Goal: Task Accomplishment & Management: Manage account settings

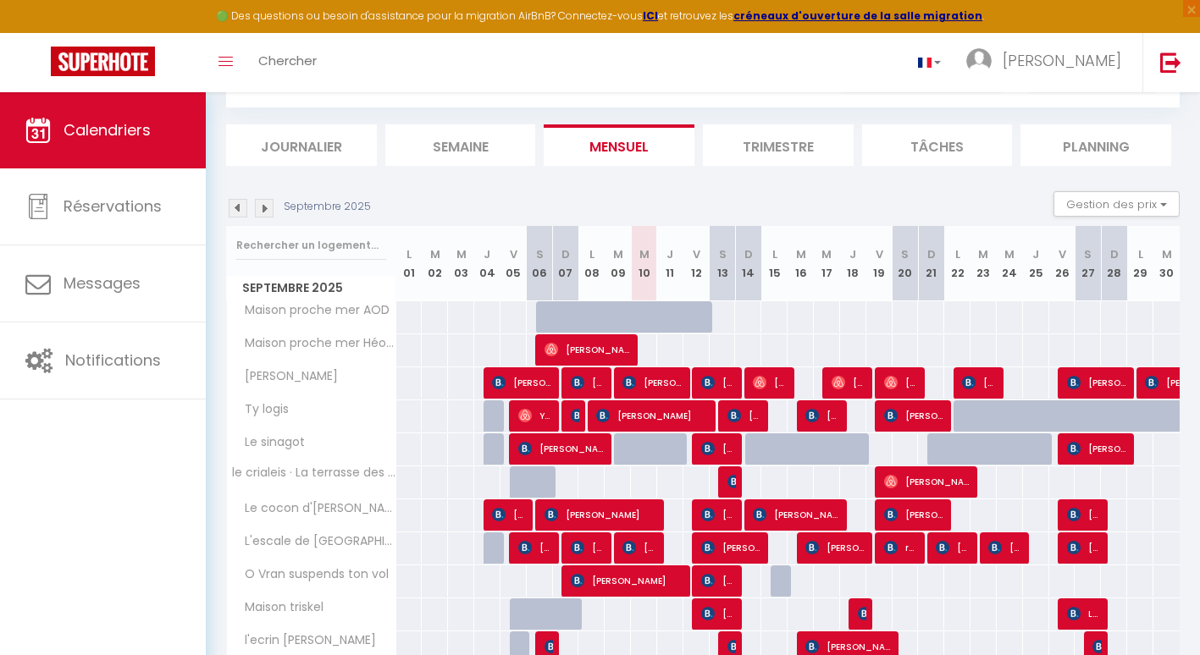
scroll to position [169, 0]
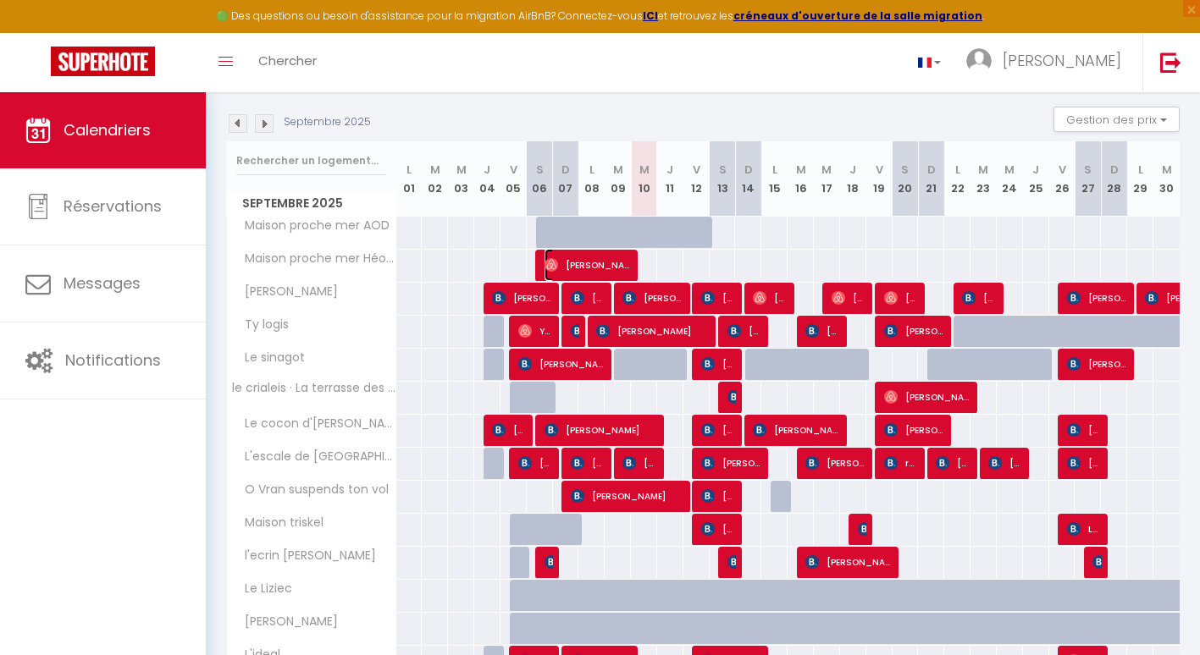
click at [615, 261] on span "[PERSON_NAME]" at bounding box center [587, 265] width 87 height 32
select select "OK"
select select "0"
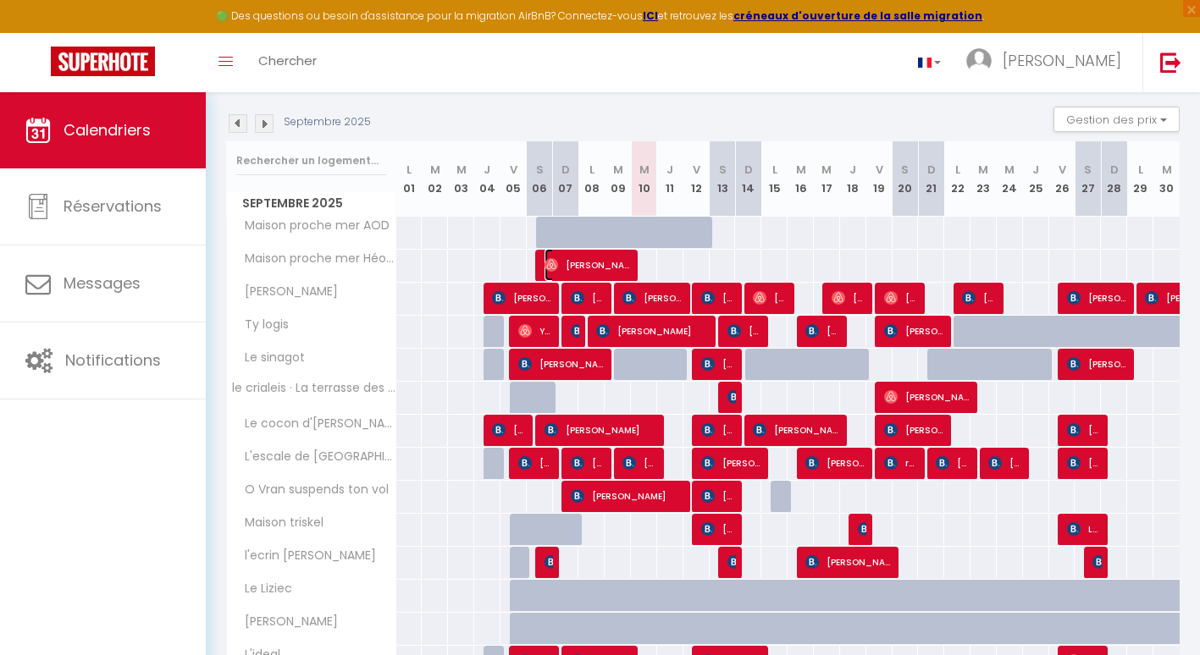
select select "1"
select select
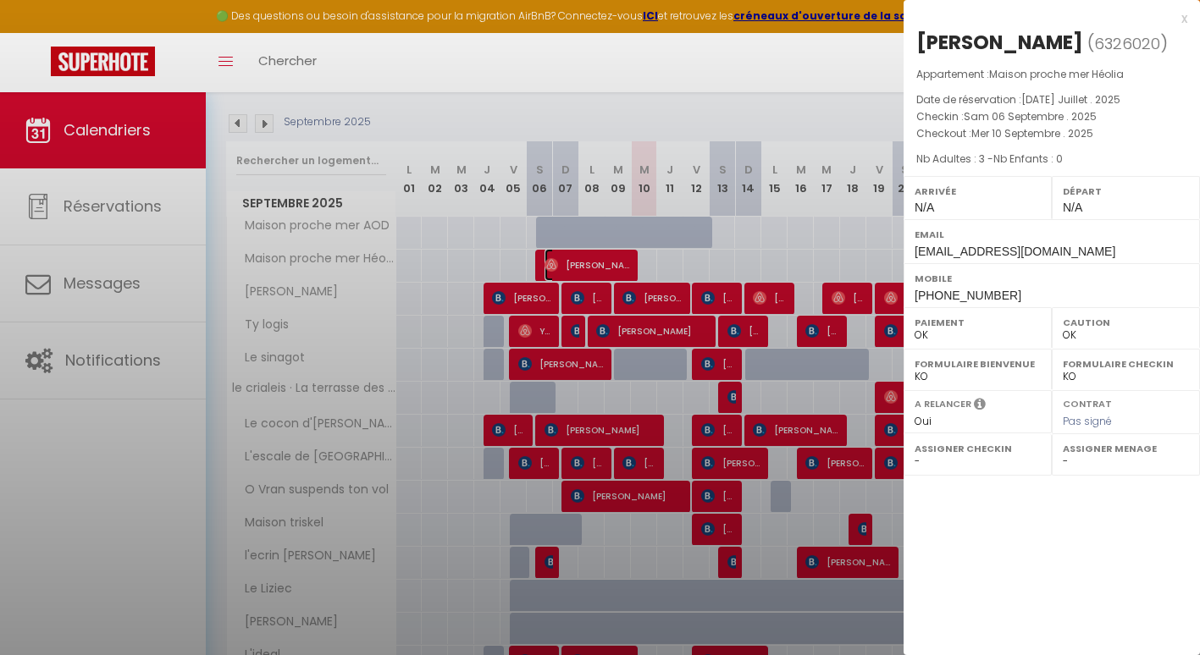
select select "44464"
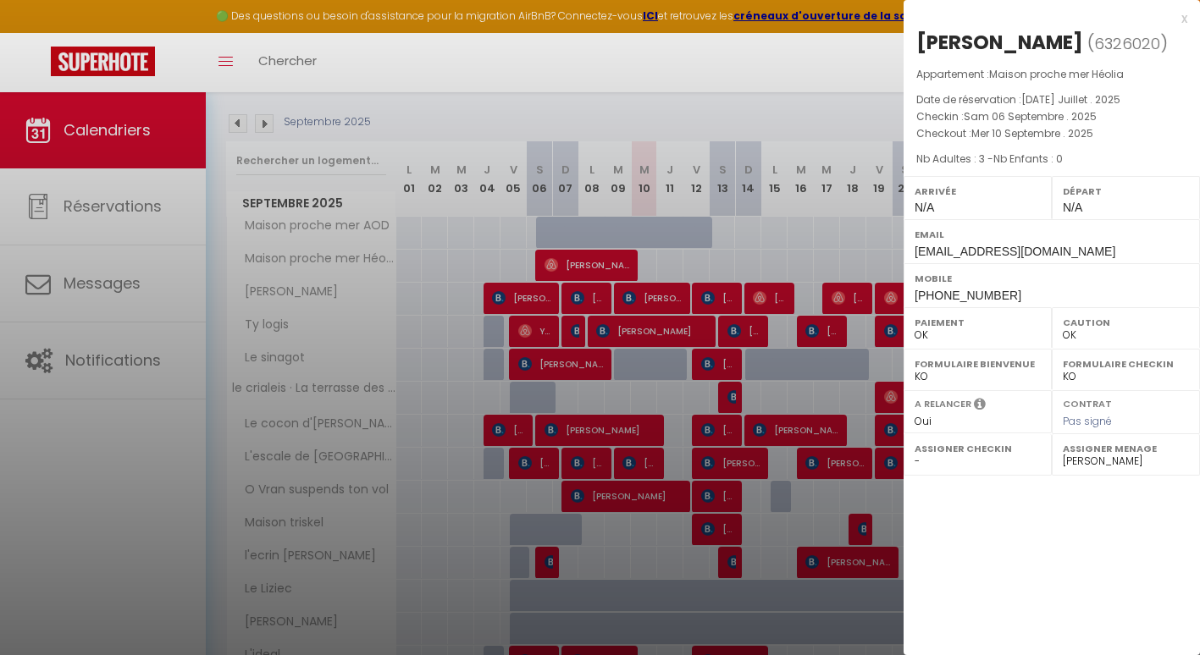
click at [850, 252] on div at bounding box center [600, 327] width 1200 height 655
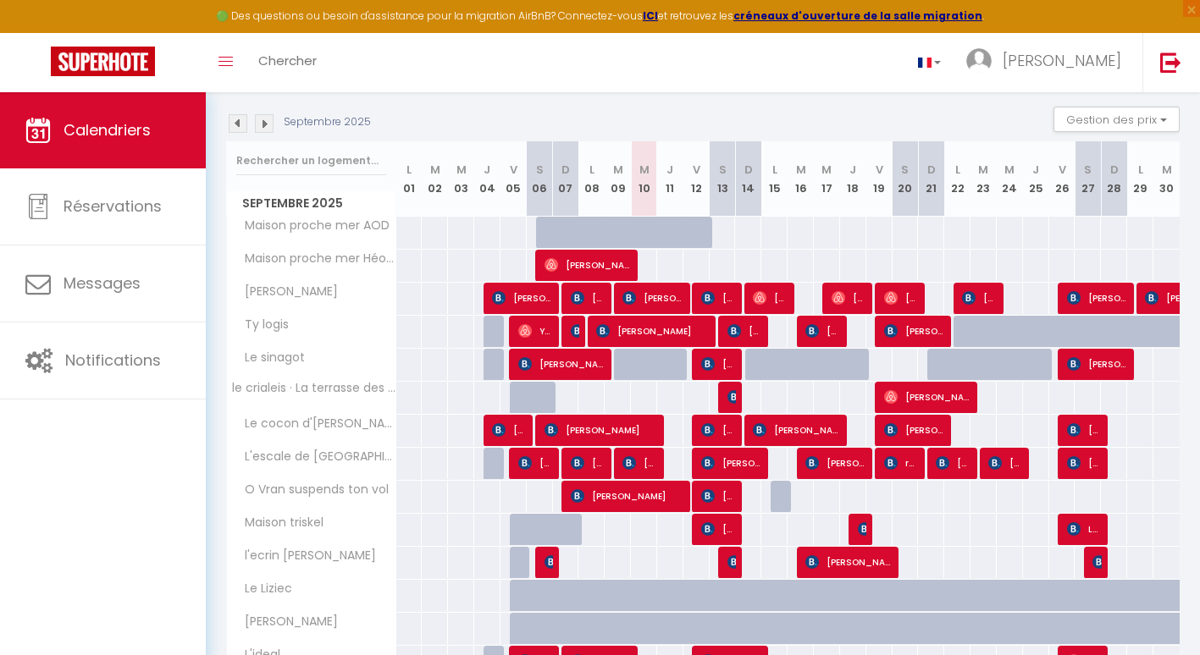
click at [263, 118] on img at bounding box center [264, 123] width 19 height 19
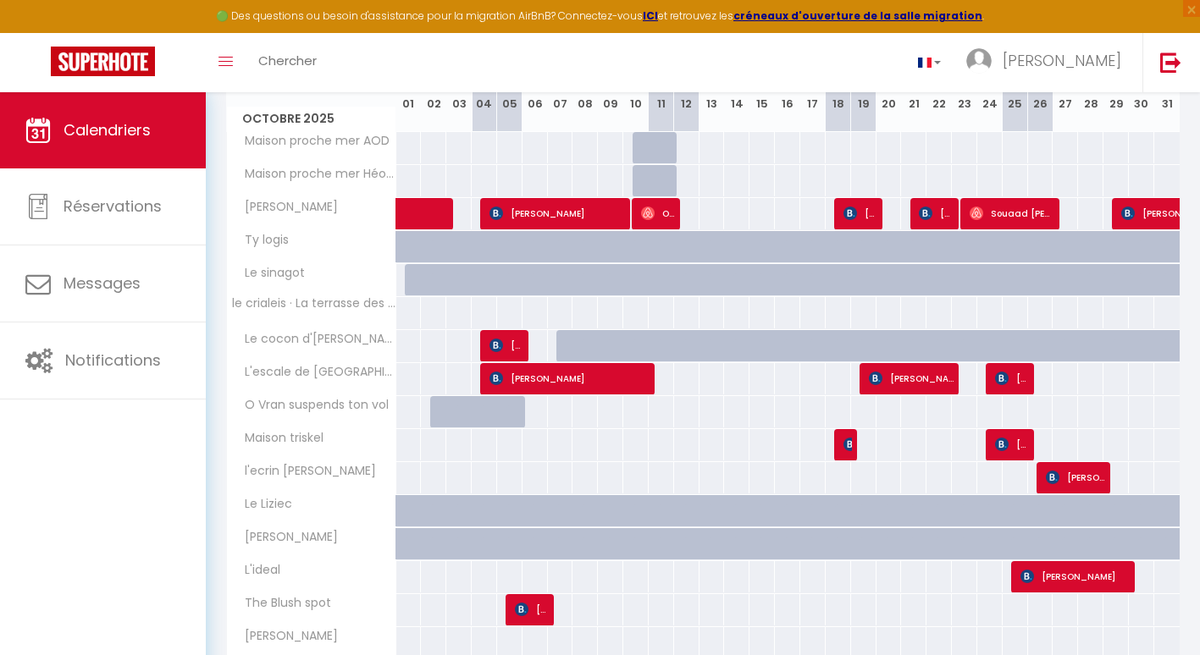
scroll to position [361, 0]
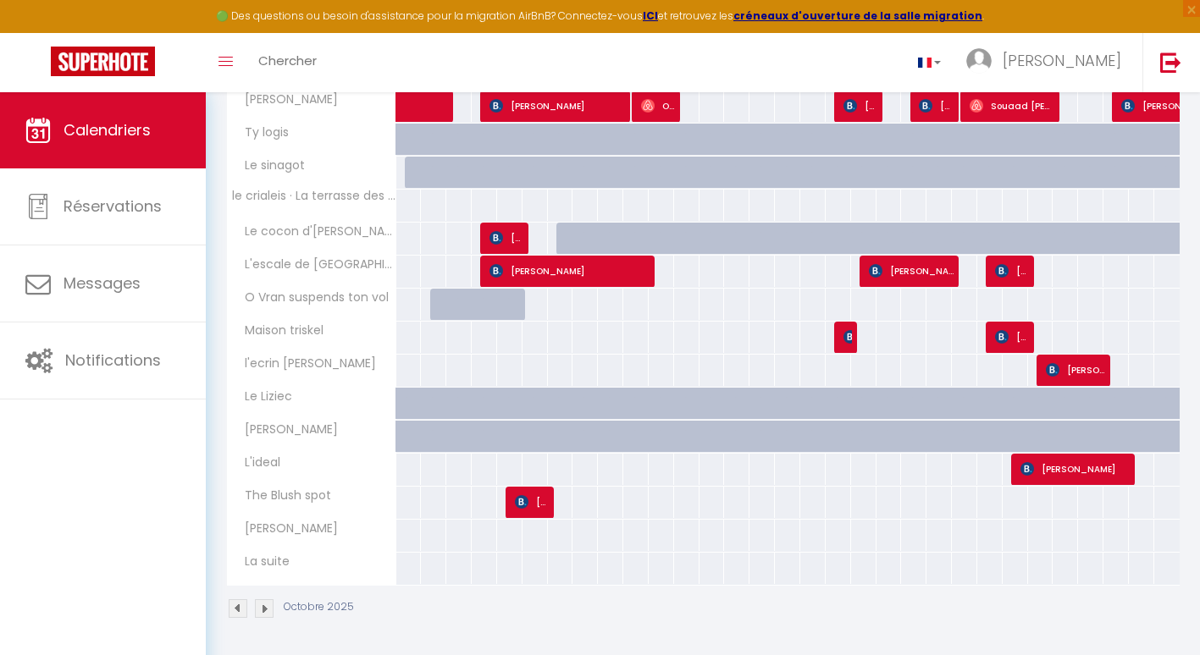
click at [262, 605] on img at bounding box center [264, 608] width 19 height 19
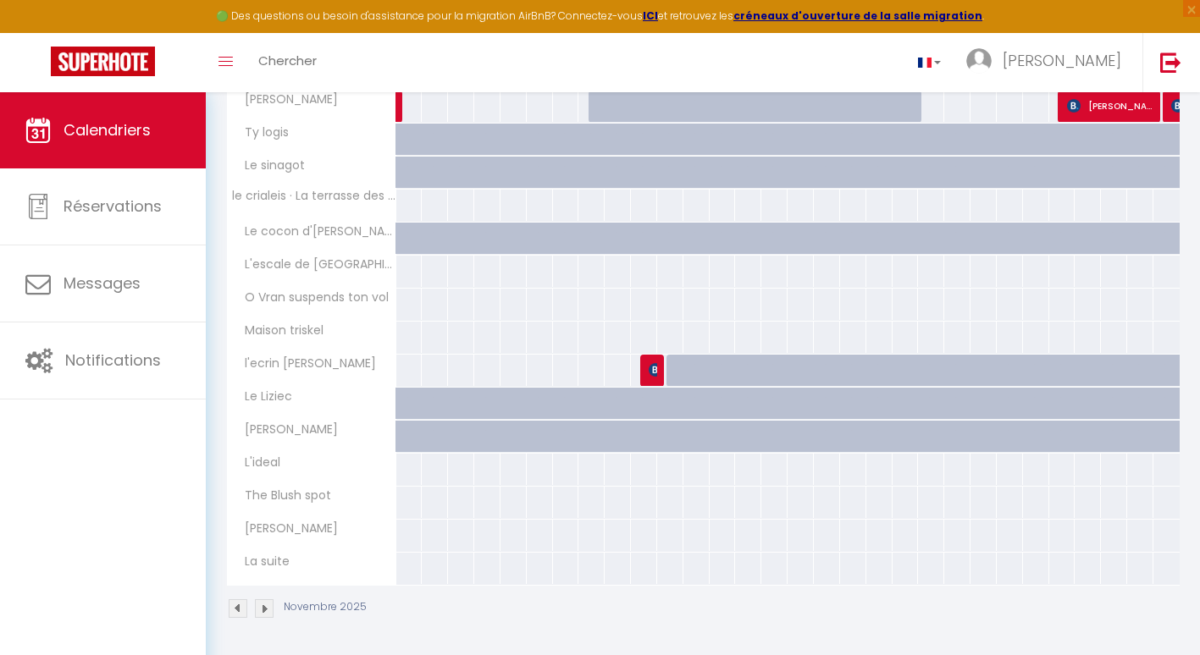
click at [262, 610] on img at bounding box center [264, 608] width 19 height 19
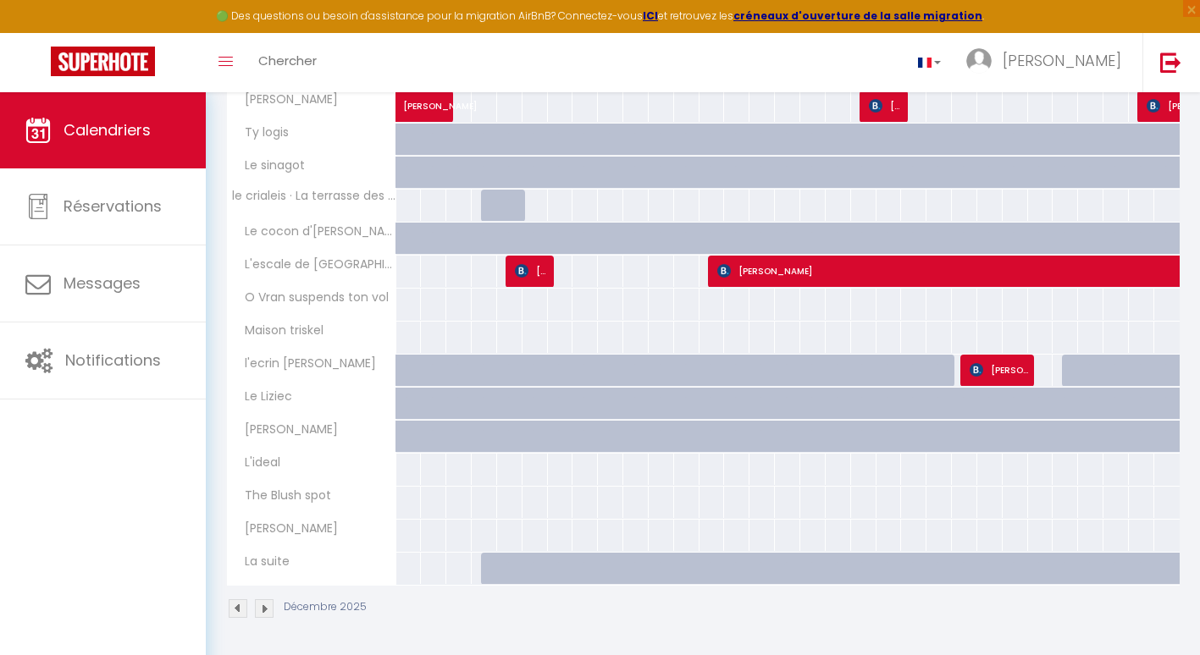
click at [239, 607] on img at bounding box center [238, 608] width 19 height 19
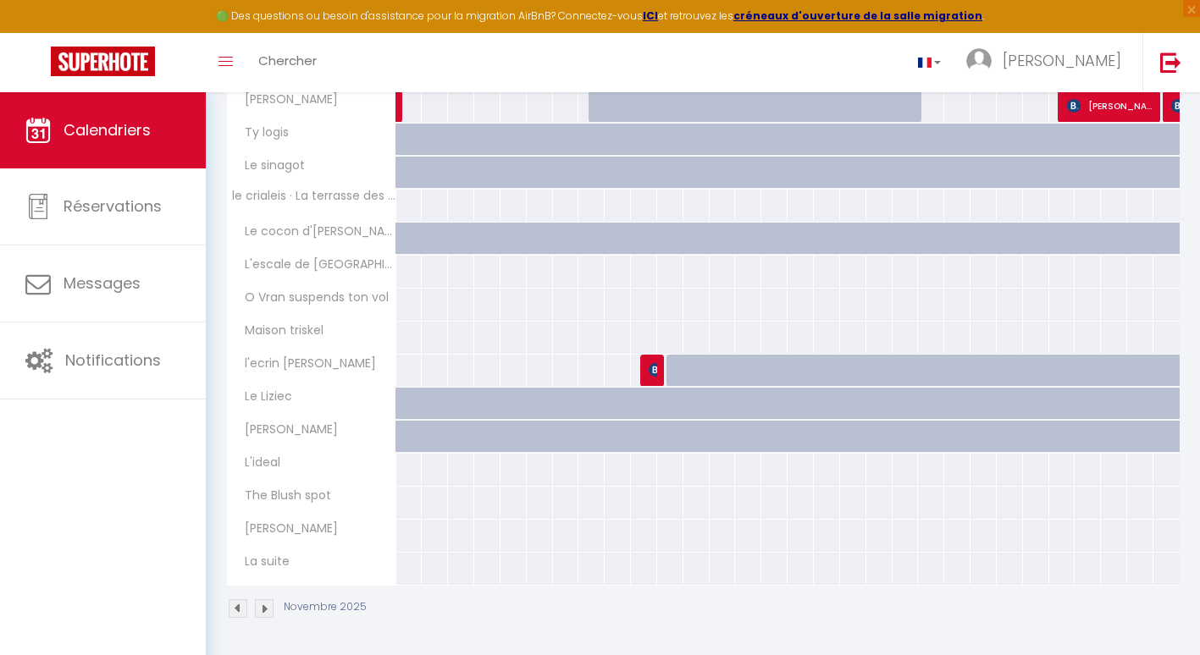
click at [239, 607] on img at bounding box center [238, 608] width 19 height 19
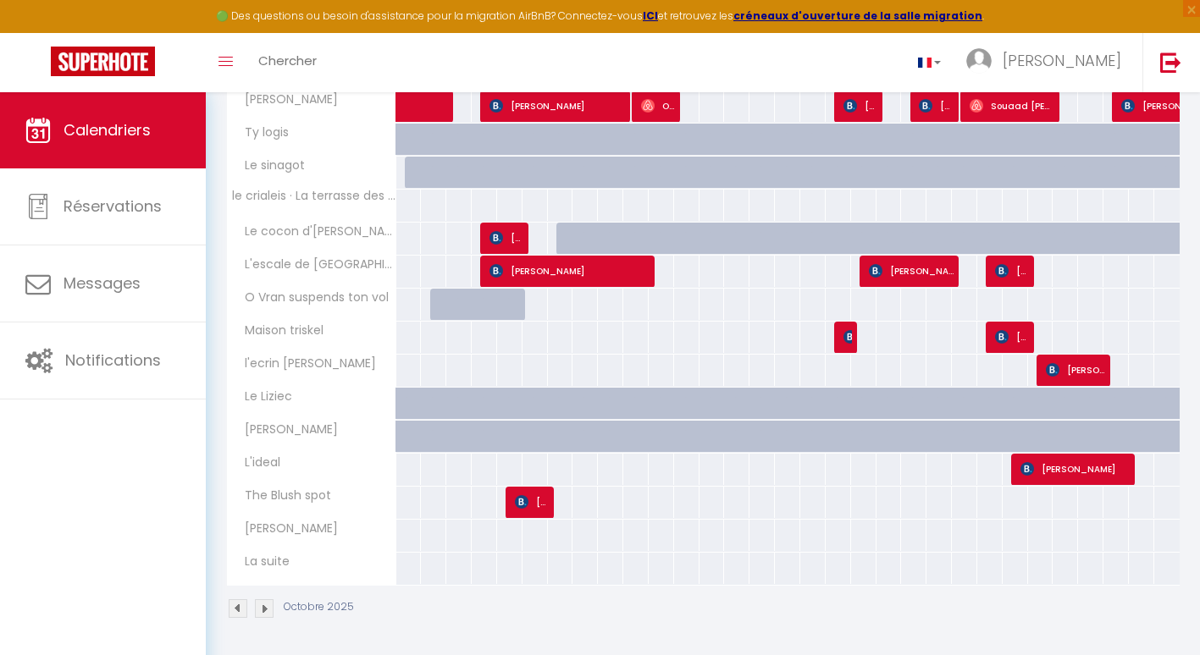
click at [265, 609] on img at bounding box center [264, 608] width 19 height 19
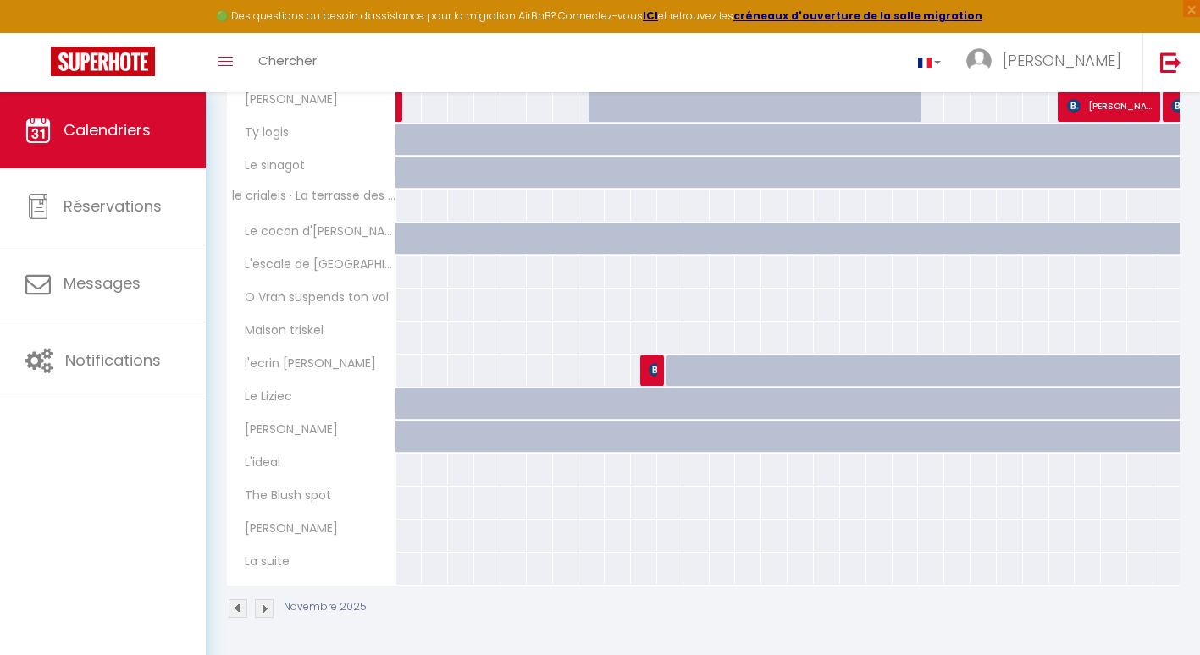
click at [265, 609] on img at bounding box center [264, 608] width 19 height 19
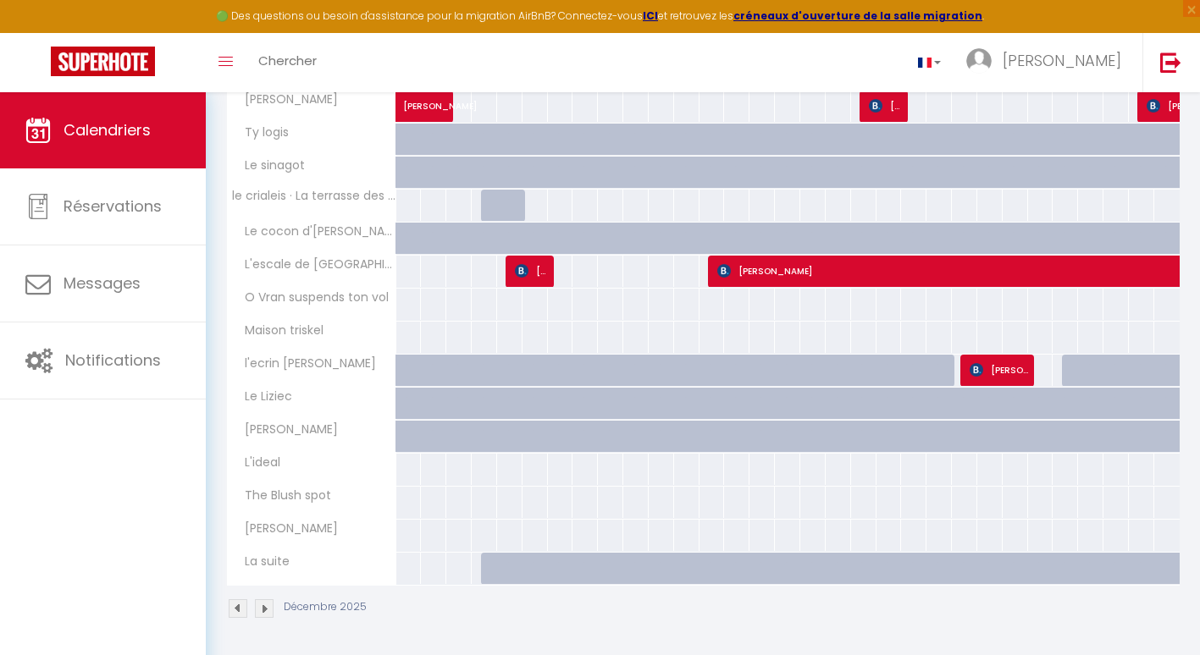
click at [265, 609] on img at bounding box center [264, 608] width 19 height 19
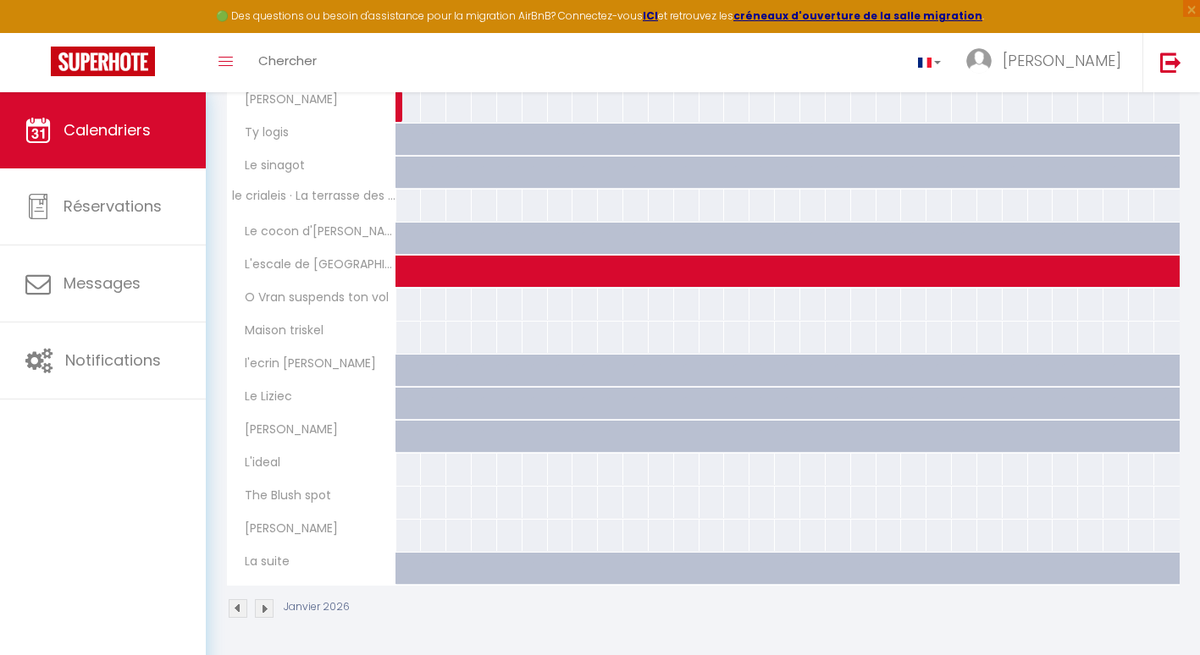
click at [265, 609] on img at bounding box center [264, 608] width 19 height 19
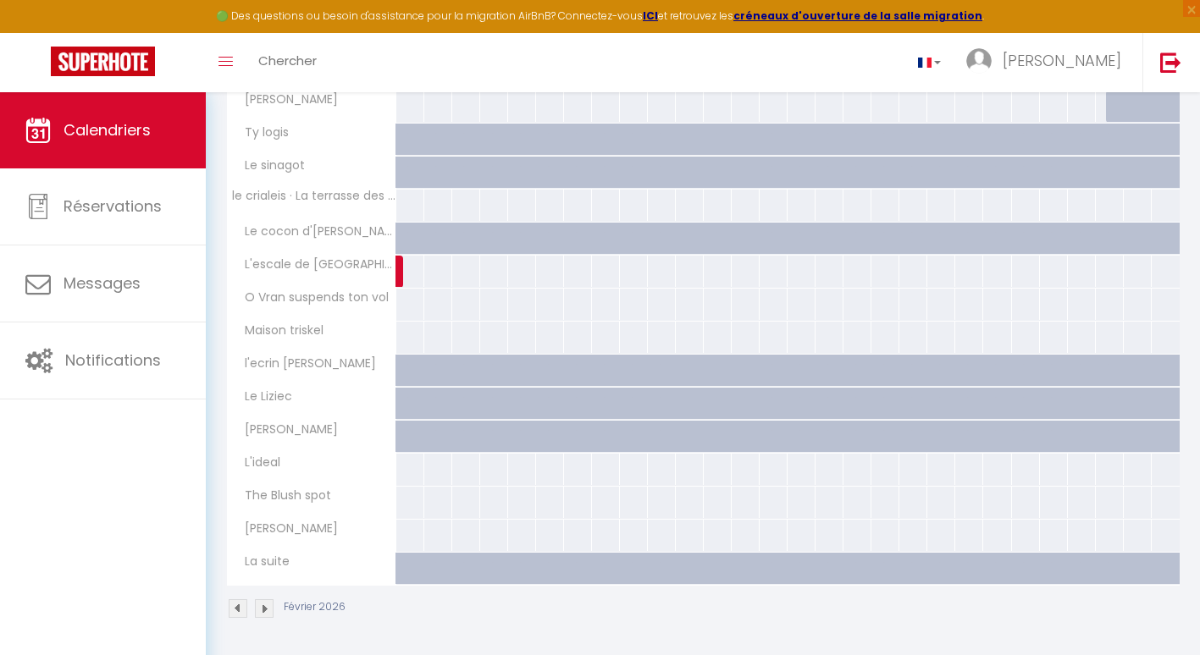
click at [265, 609] on img at bounding box center [264, 608] width 19 height 19
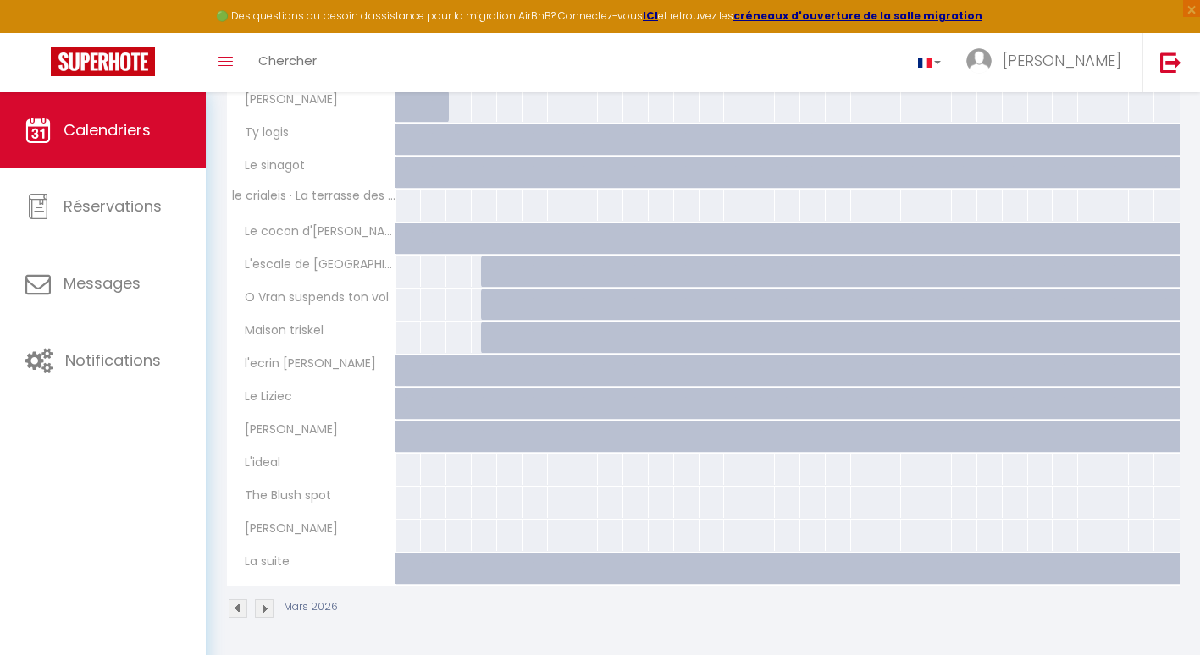
click at [262, 610] on img at bounding box center [264, 608] width 19 height 19
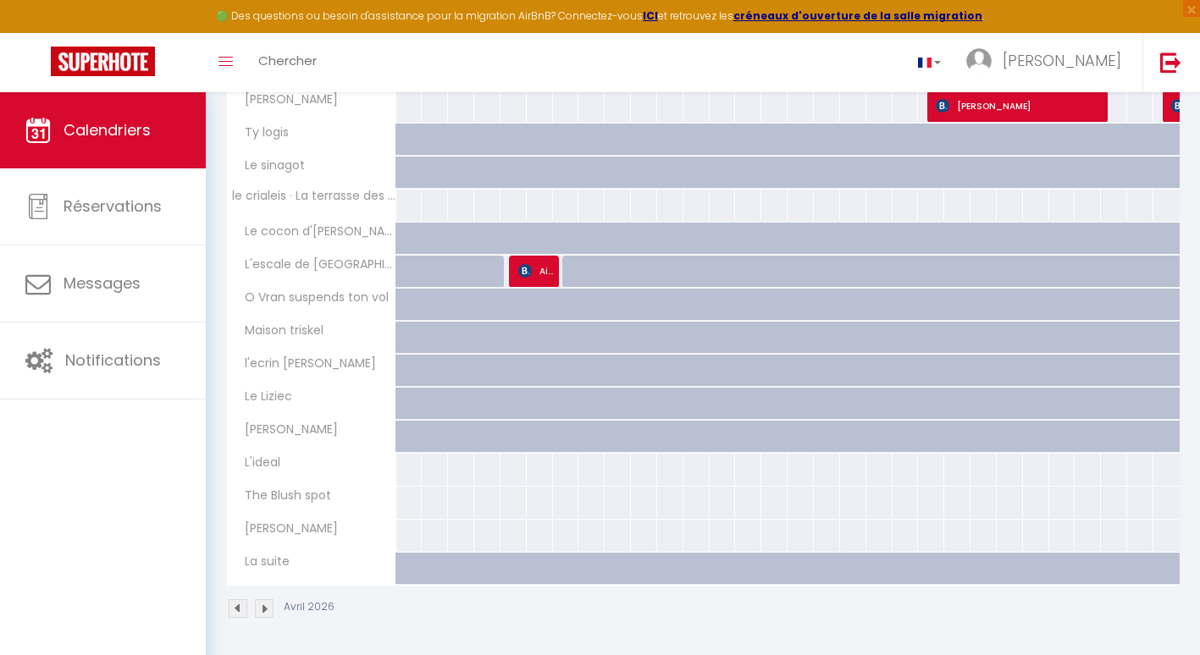
click at [262, 610] on img at bounding box center [264, 608] width 19 height 19
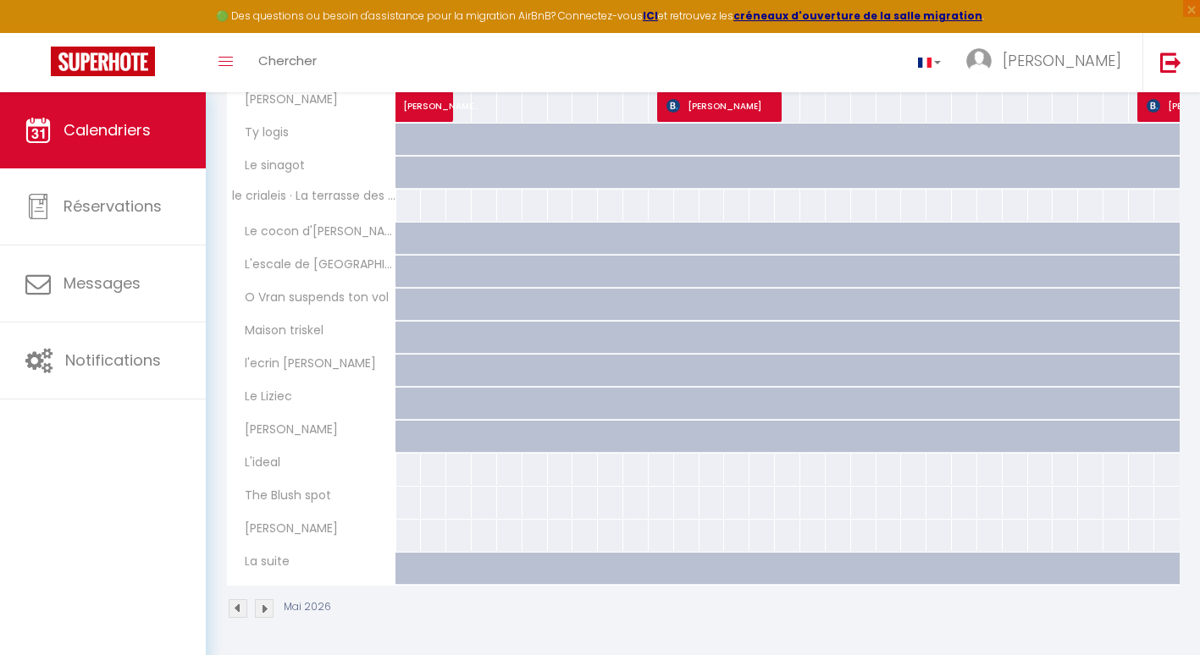
click at [263, 609] on img at bounding box center [264, 608] width 19 height 19
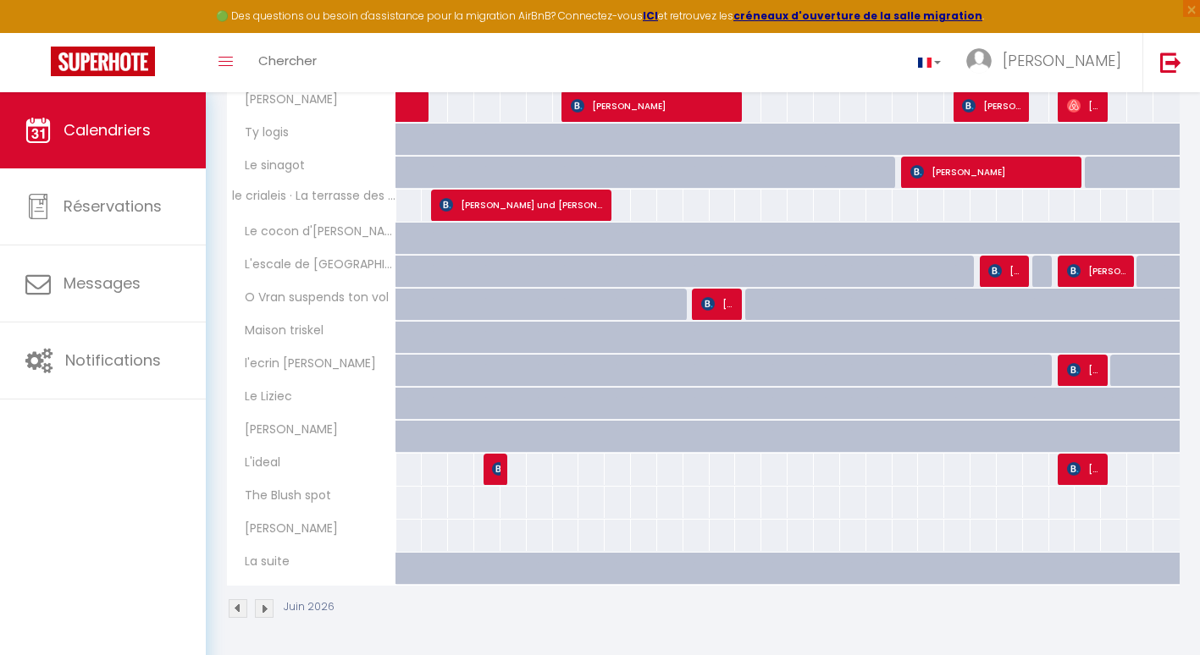
click at [263, 609] on img at bounding box center [264, 608] width 19 height 19
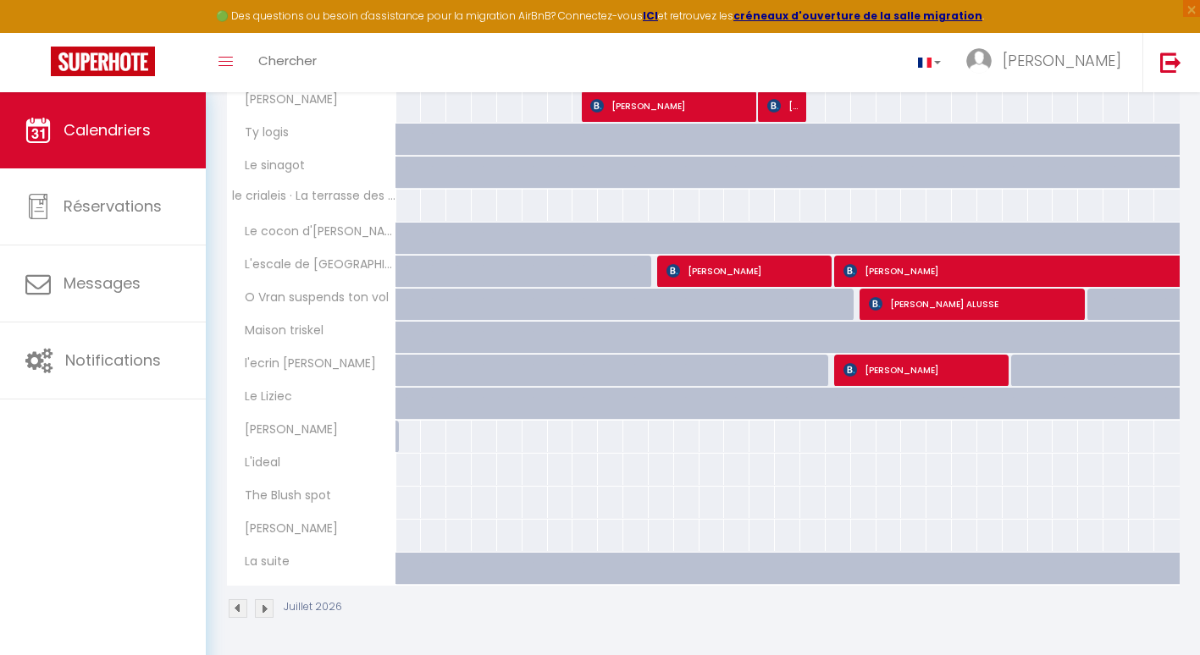
click at [263, 609] on img at bounding box center [264, 608] width 19 height 19
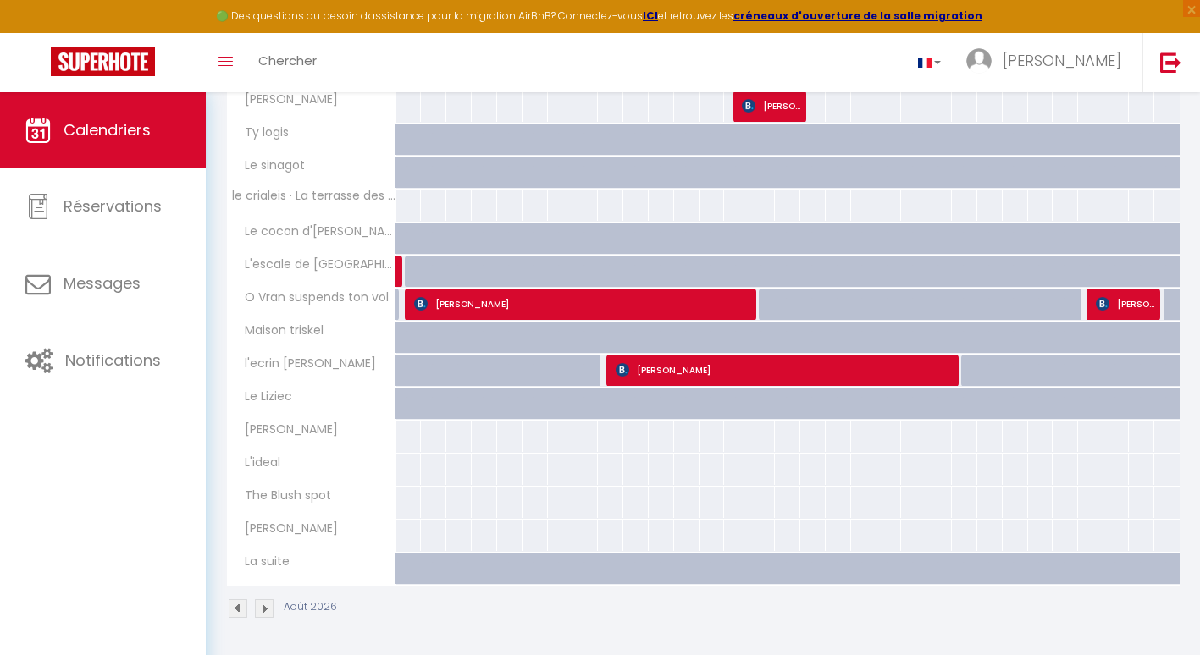
click at [263, 609] on img at bounding box center [264, 608] width 19 height 19
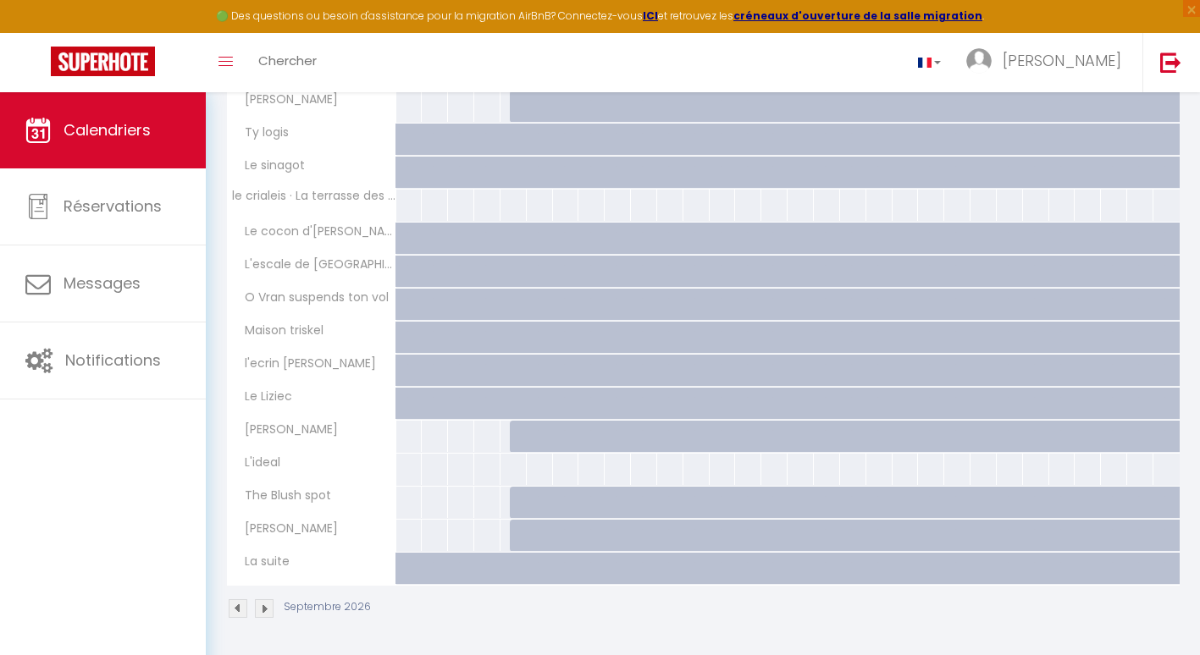
click at [240, 606] on img at bounding box center [238, 608] width 19 height 19
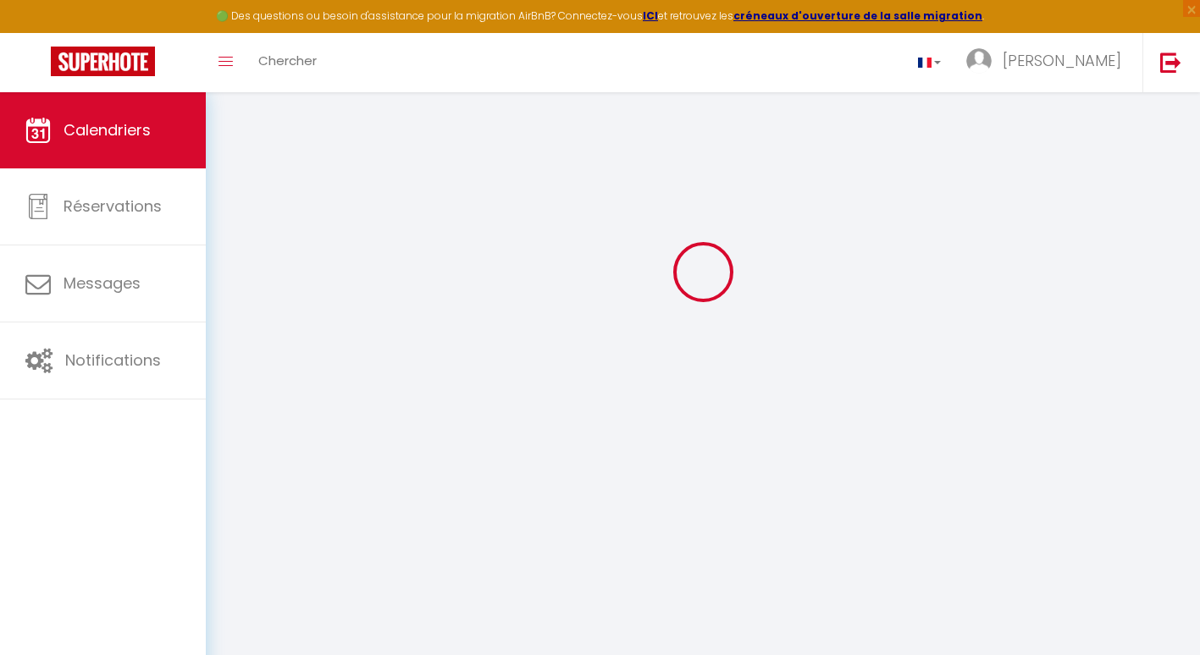
click at [240, 606] on body "🟢 Des questions ou besoin d'assistance pour la migration AirBnB? Connectez-vous…" at bounding box center [600, 327] width 1200 height 655
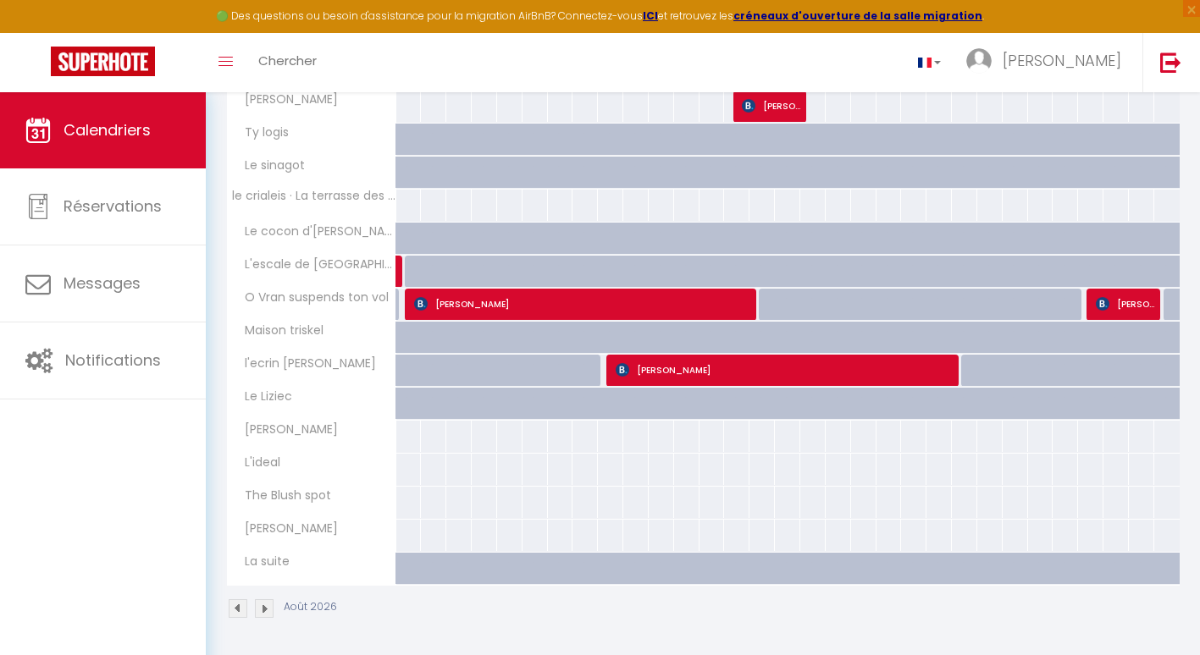
click at [240, 606] on img at bounding box center [238, 608] width 19 height 19
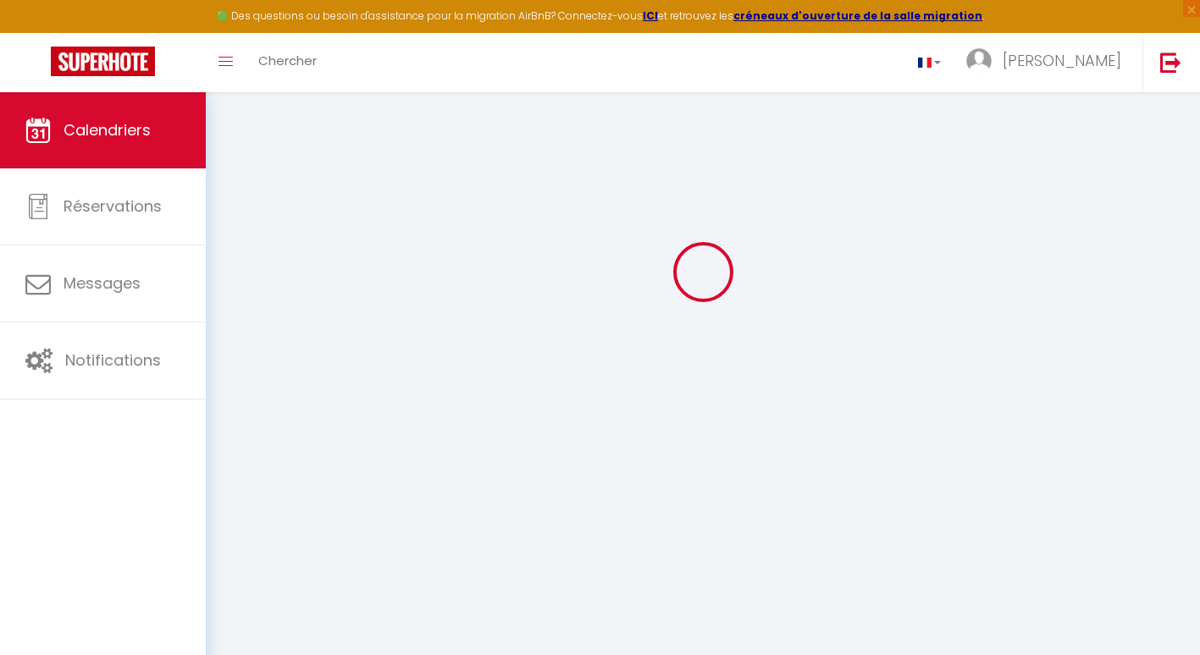
click at [240, 606] on body "🟢 Des questions ou besoin d'assistance pour la migration AirBnB? Connectez-vous…" at bounding box center [600, 327] width 1200 height 655
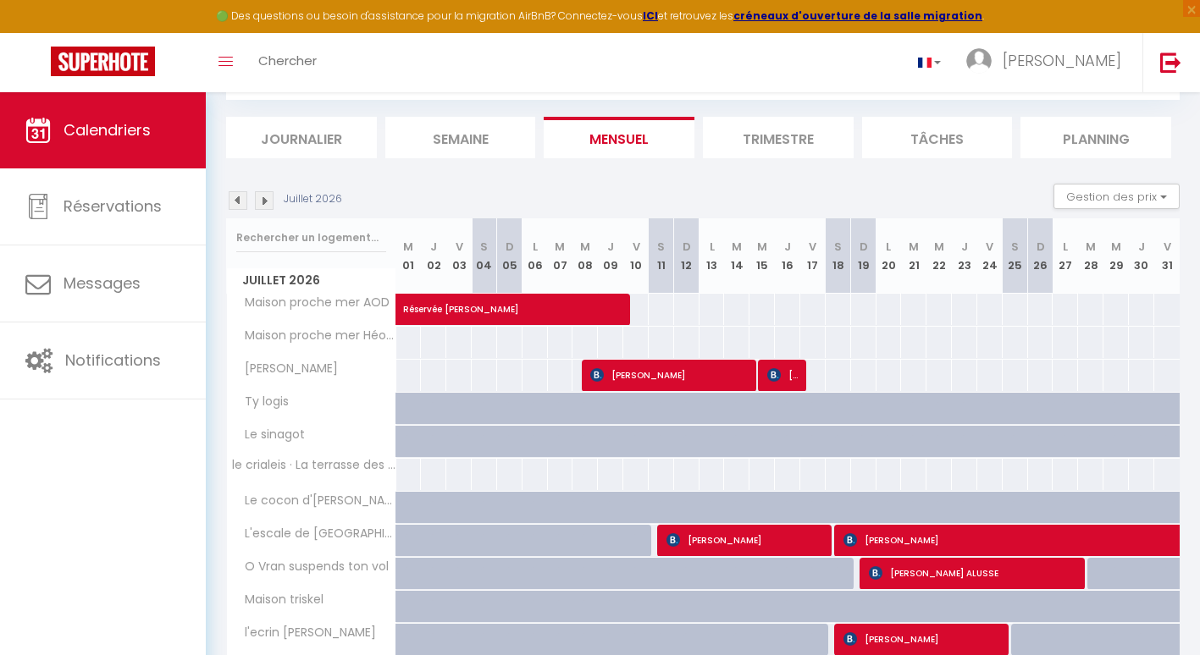
click at [240, 606] on body "🟢 Des questions ou besoin d'assistance pour la migration AirBnB? Connectez-vous…" at bounding box center [600, 462] width 1200 height 925
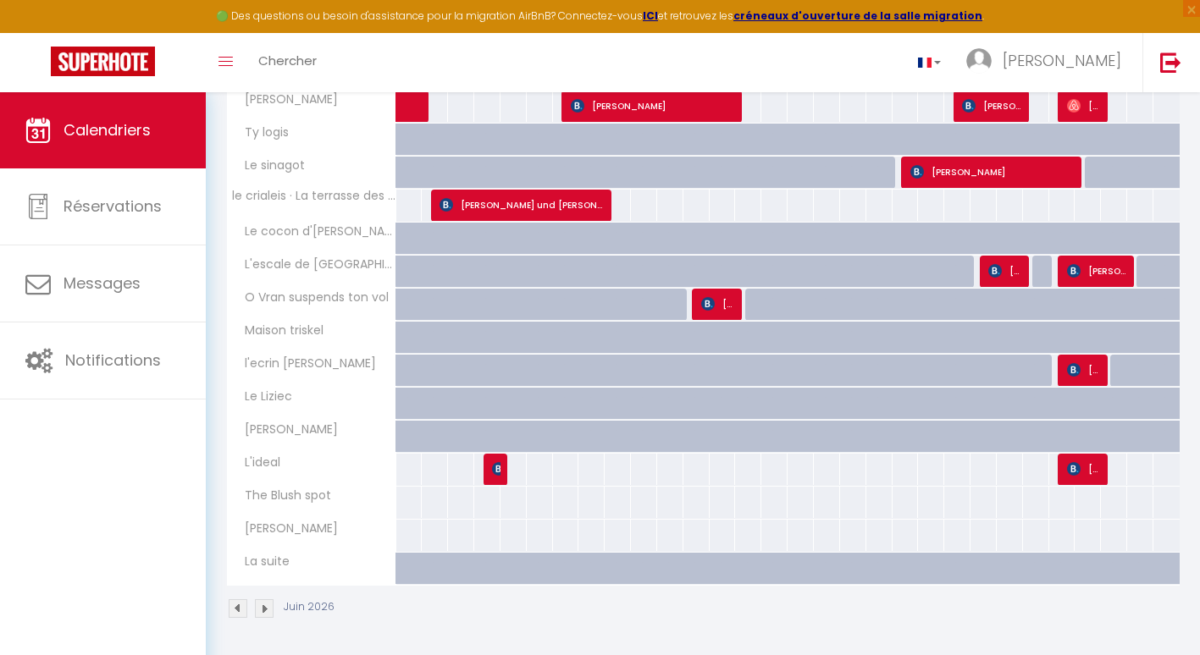
click at [240, 606] on img at bounding box center [238, 608] width 19 height 19
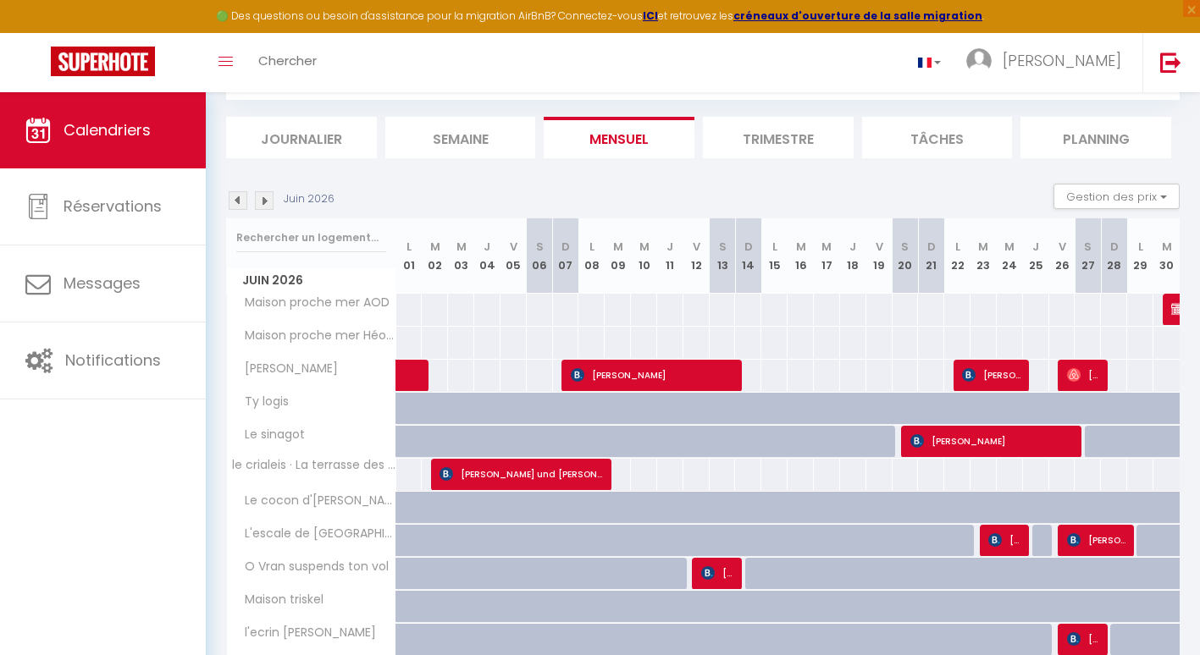
click at [240, 606] on body "🟢 Des questions ou besoin d'assistance pour la migration AirBnB? Connectez-vous…" at bounding box center [600, 462] width 1200 height 925
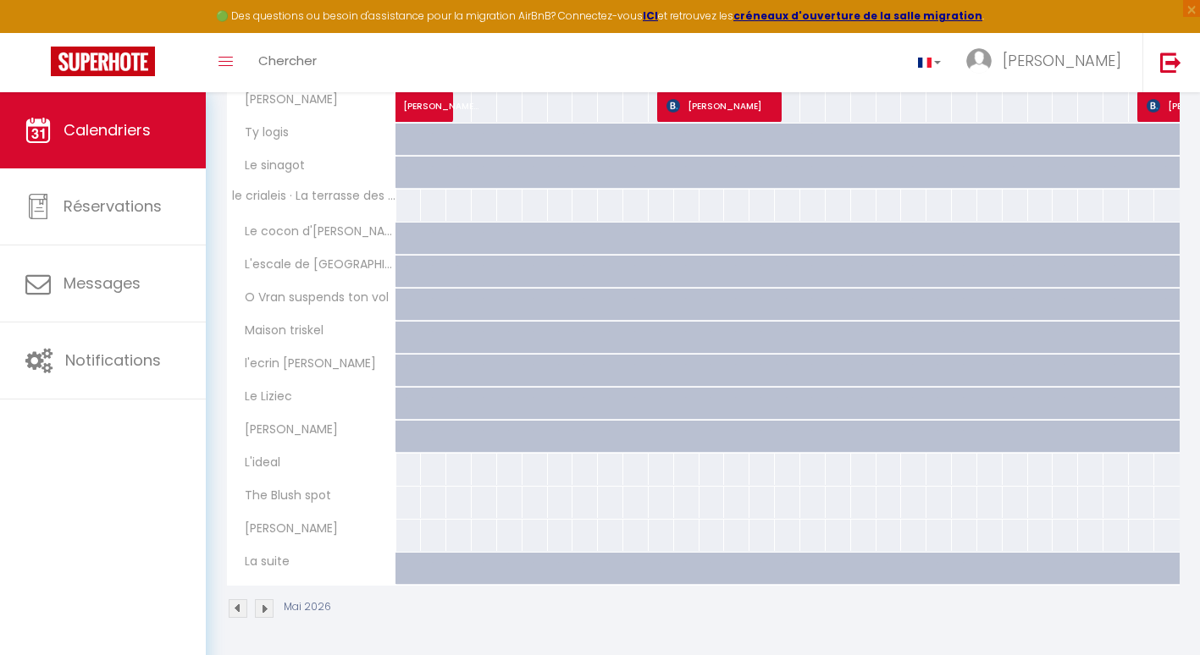
click at [240, 606] on img at bounding box center [238, 608] width 19 height 19
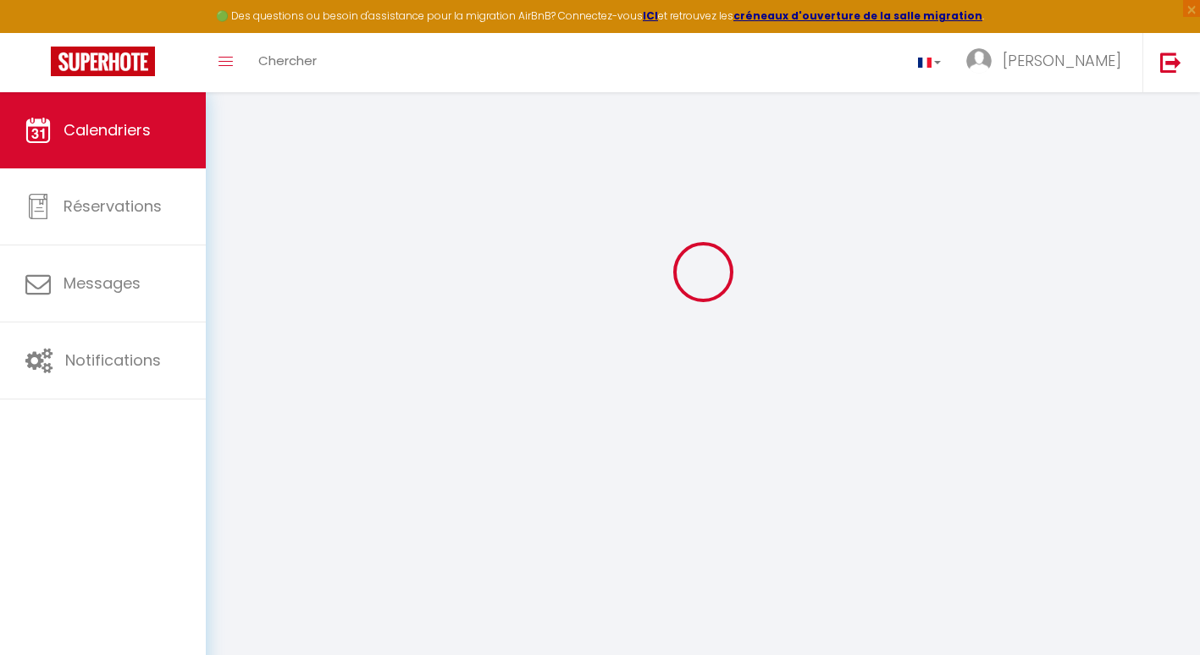
click at [240, 606] on body "🟢 Des questions ou besoin d'assistance pour la migration AirBnB? Connectez-vous…" at bounding box center [600, 327] width 1200 height 655
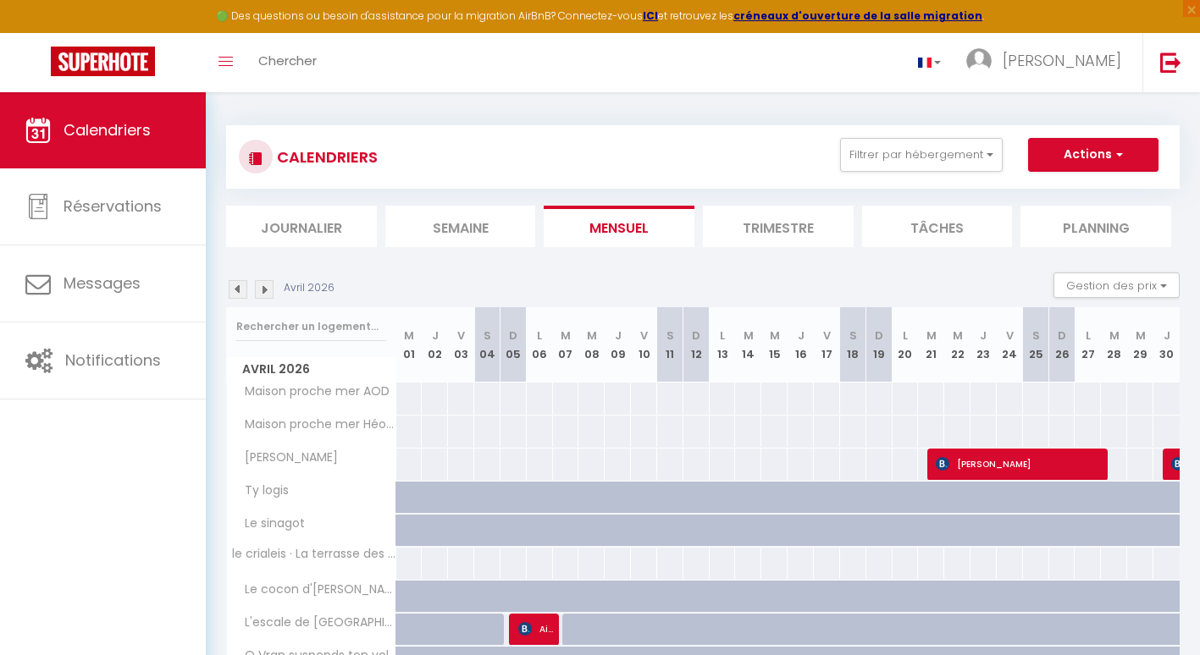
scroll to position [0, 0]
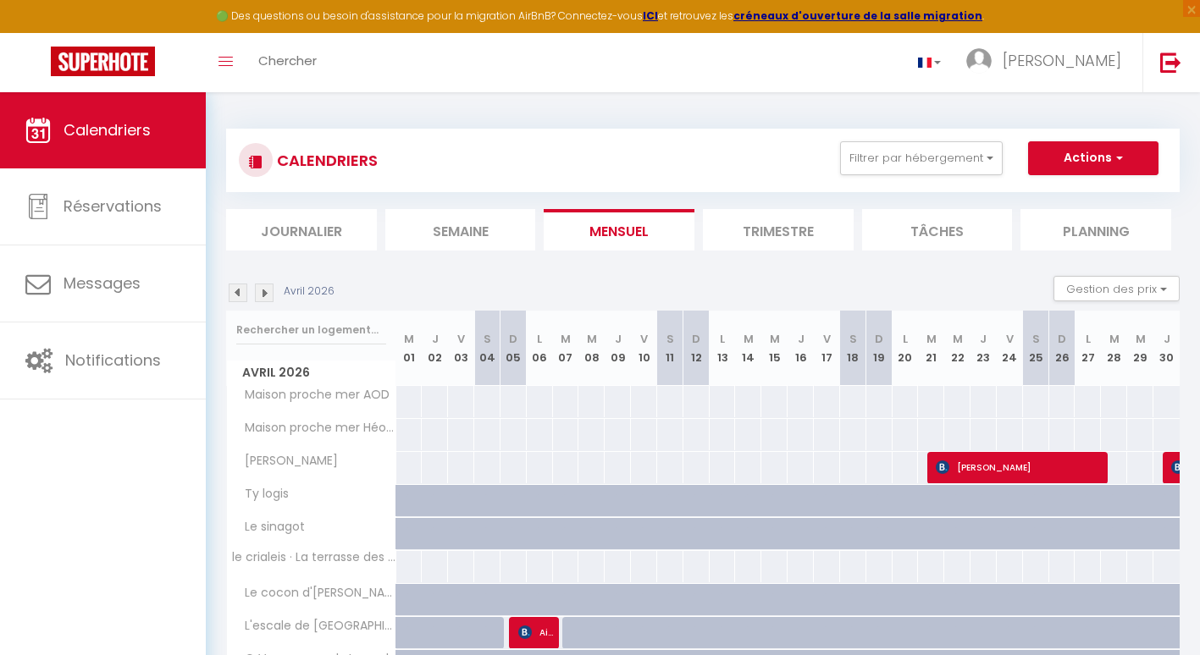
click at [239, 291] on img at bounding box center [238, 293] width 19 height 19
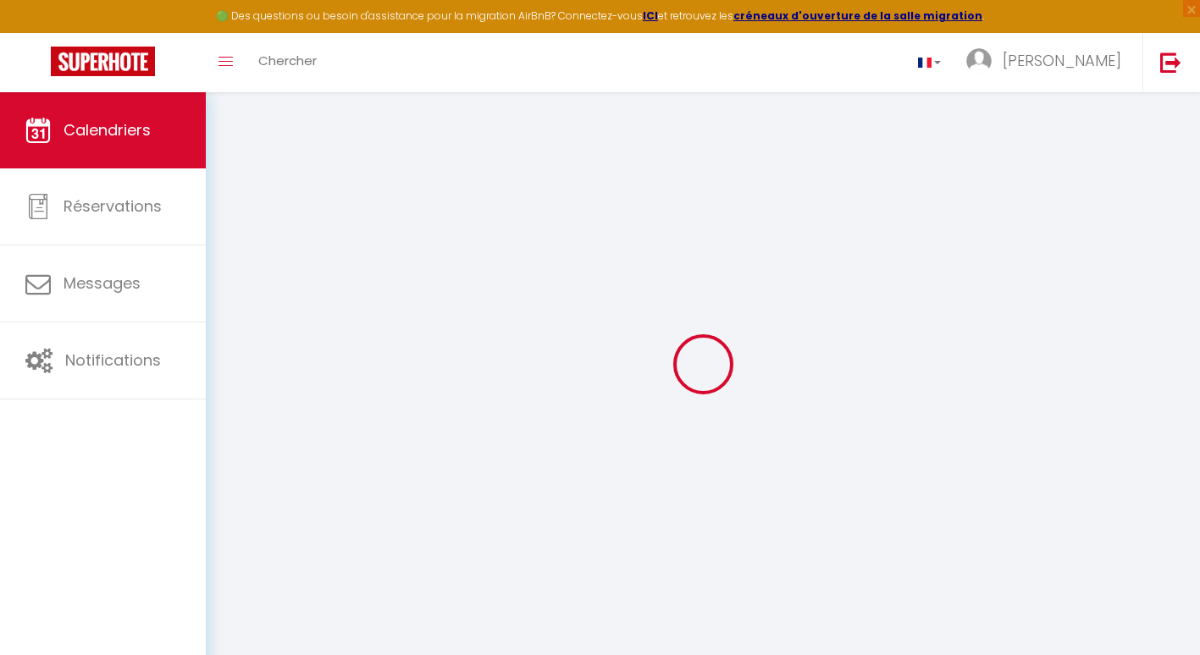
click at [239, 291] on div at bounding box center [702, 364] width 953 height 503
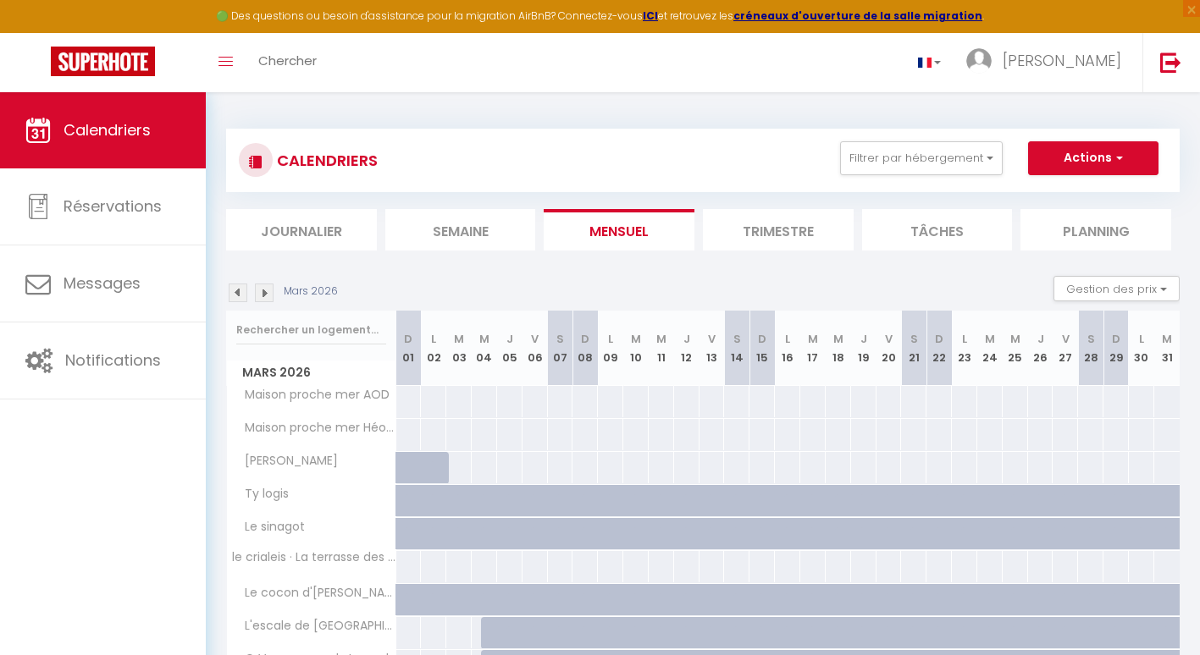
click at [239, 291] on img at bounding box center [238, 293] width 19 height 19
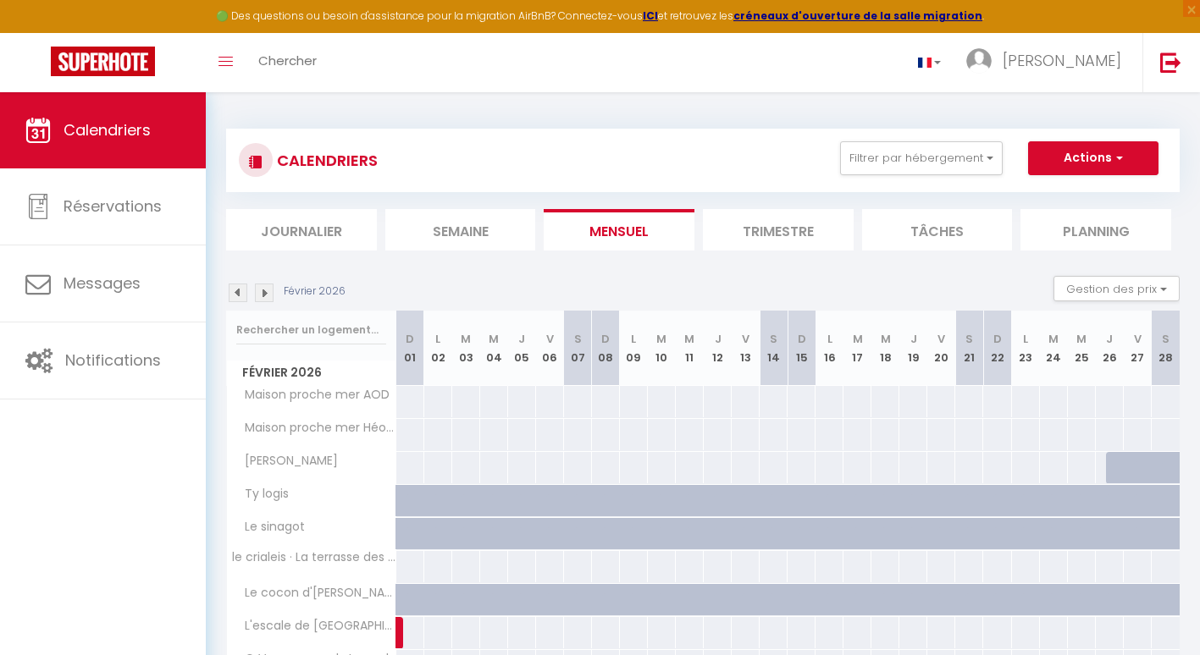
click at [239, 291] on img at bounding box center [238, 293] width 19 height 19
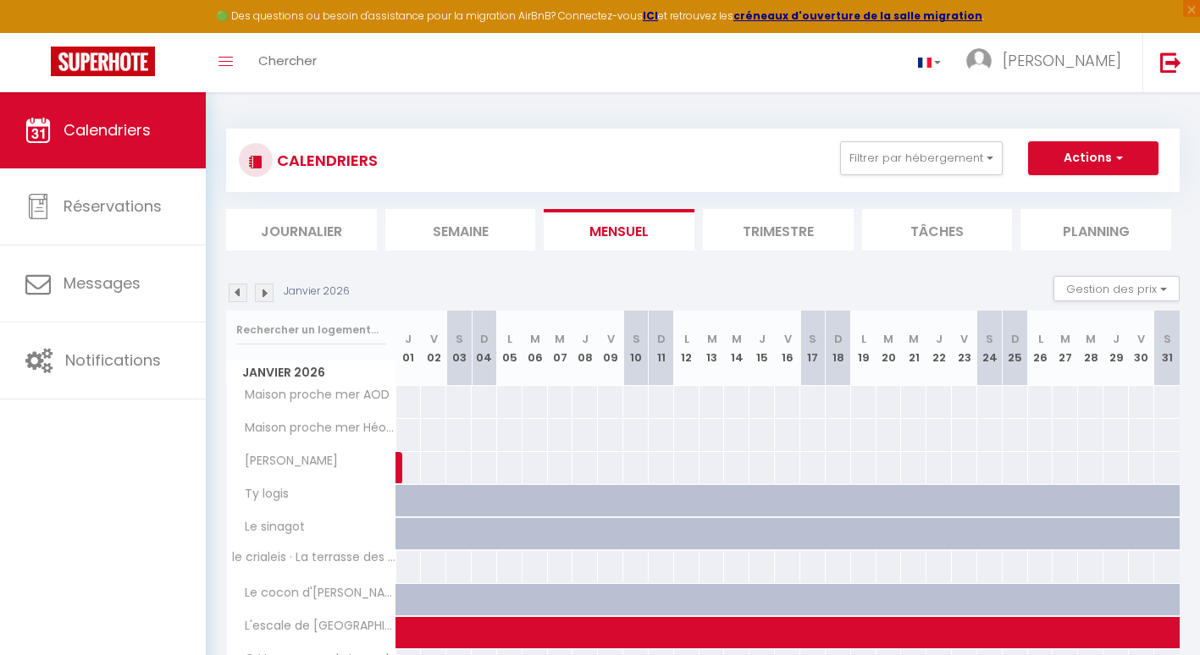
click at [239, 291] on img at bounding box center [238, 293] width 19 height 19
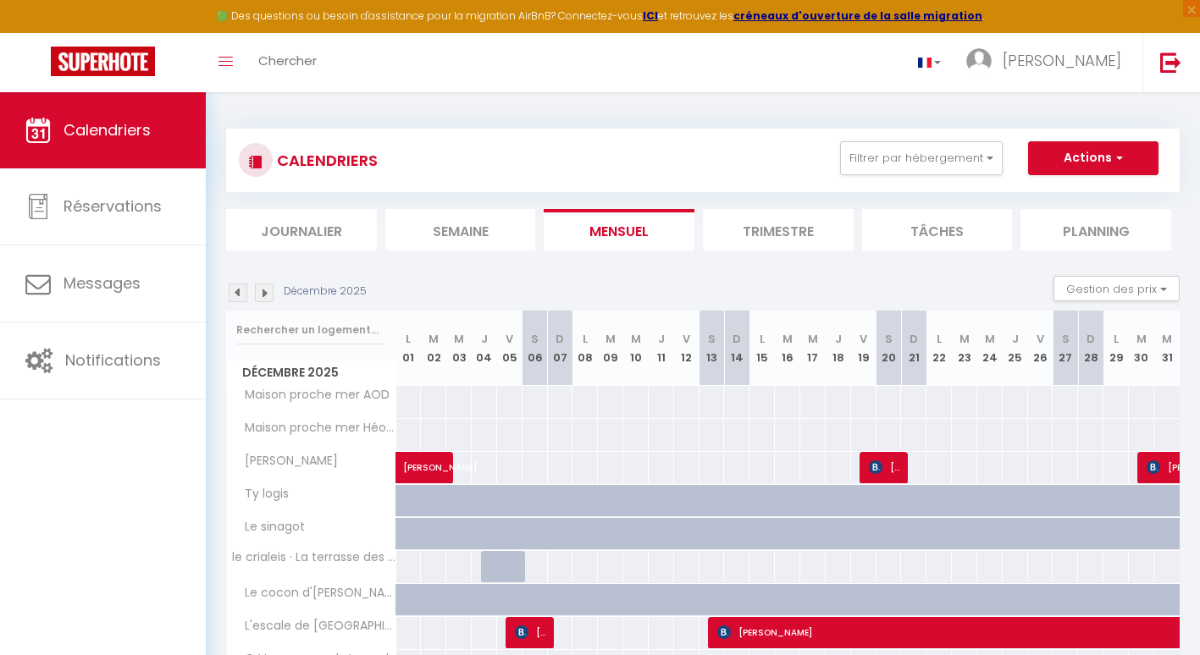
click at [239, 291] on img at bounding box center [238, 293] width 19 height 19
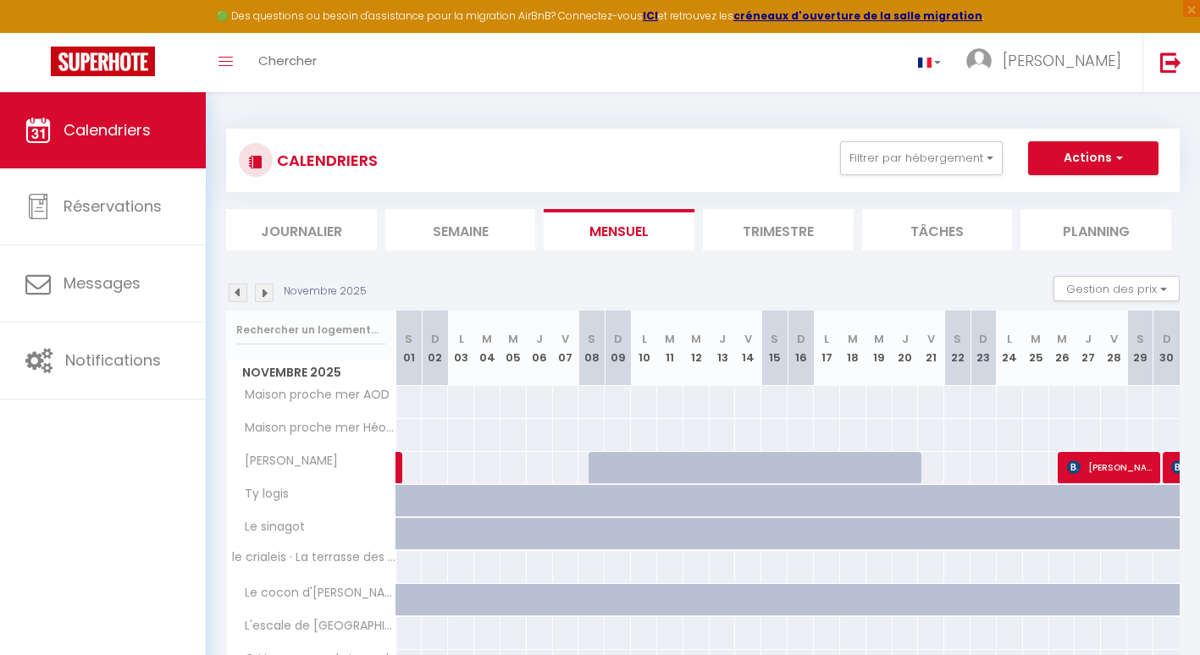
click at [239, 291] on img at bounding box center [238, 293] width 19 height 19
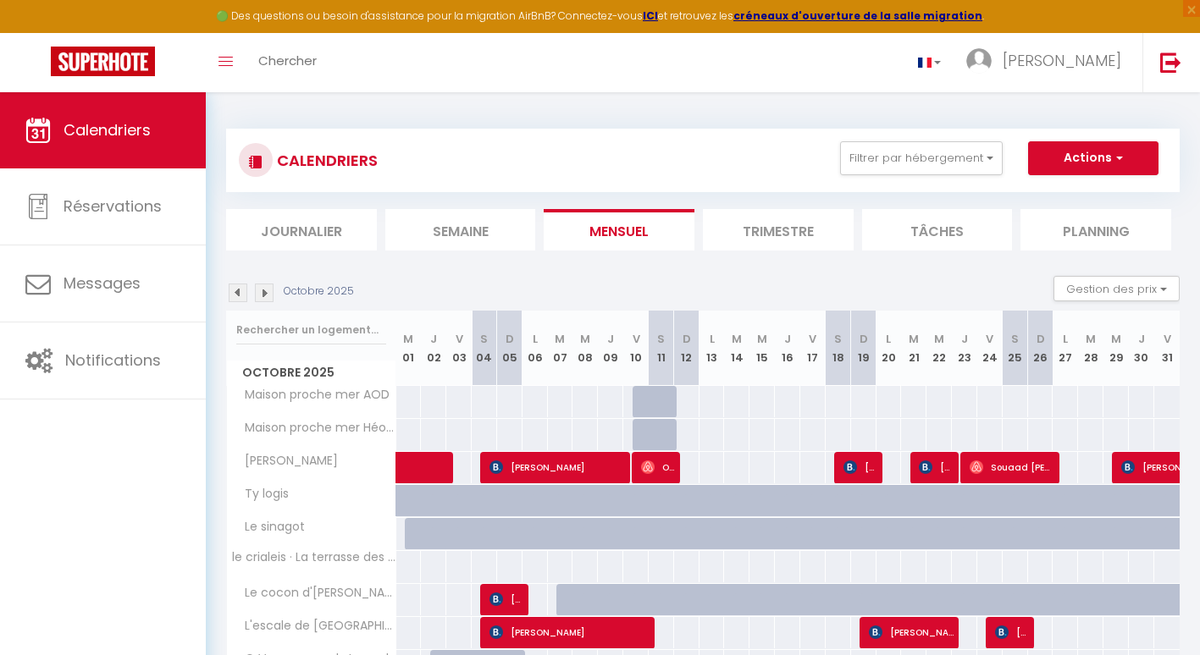
click at [240, 291] on img at bounding box center [238, 293] width 19 height 19
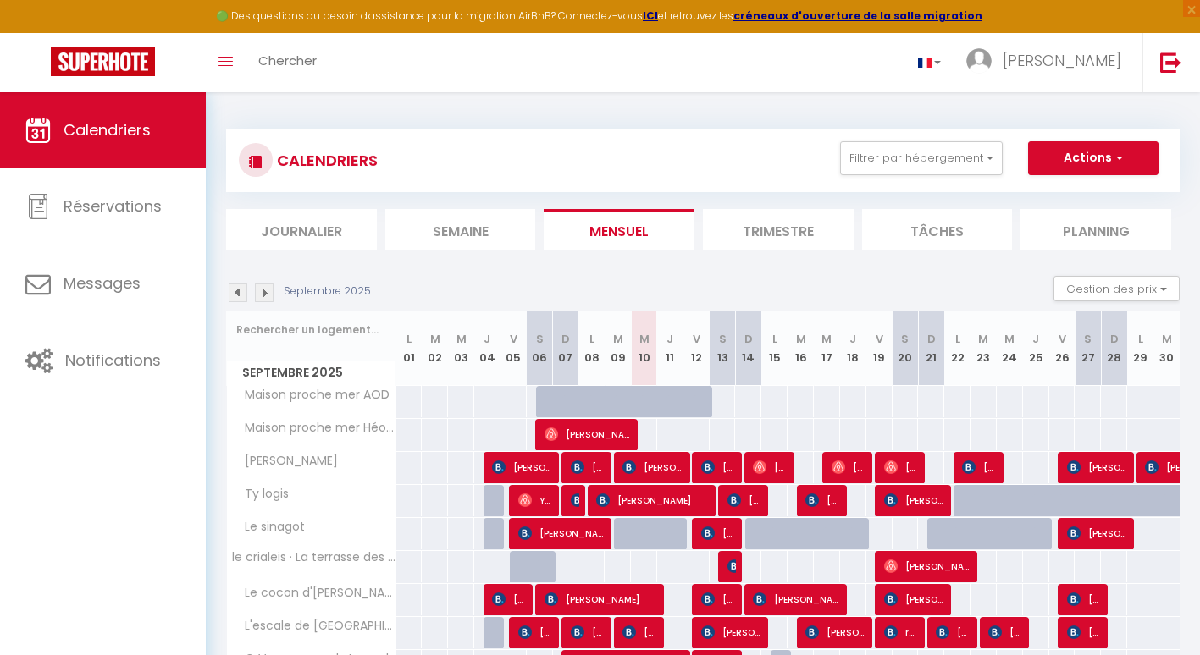
click at [240, 291] on img at bounding box center [238, 293] width 19 height 19
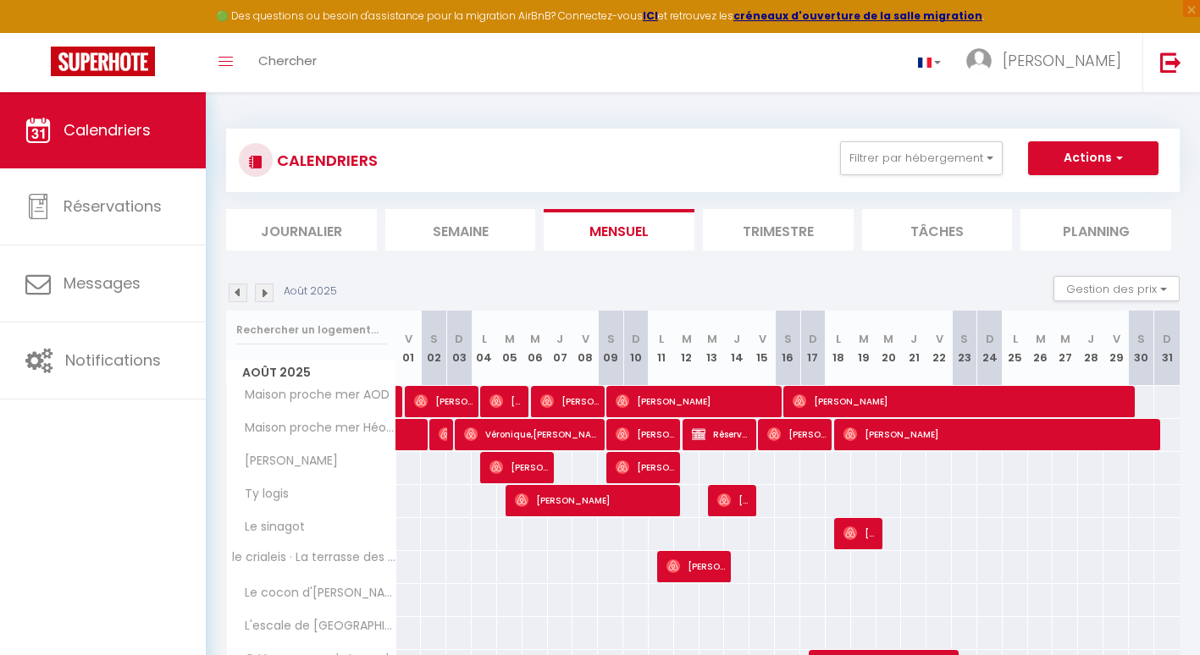
click at [268, 292] on img at bounding box center [264, 293] width 19 height 19
